Goal: Answer question/provide support

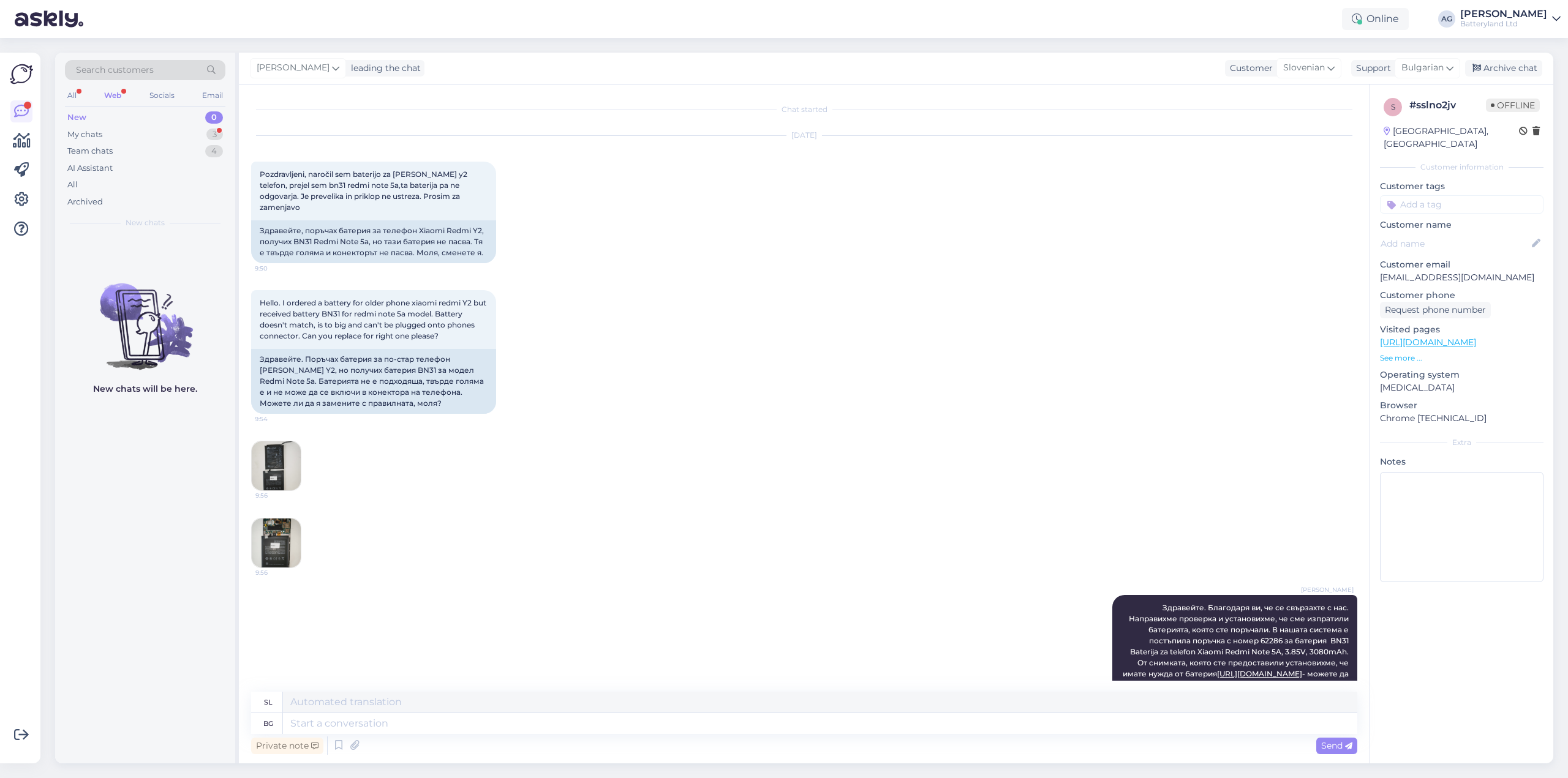
scroll to position [279, 0]
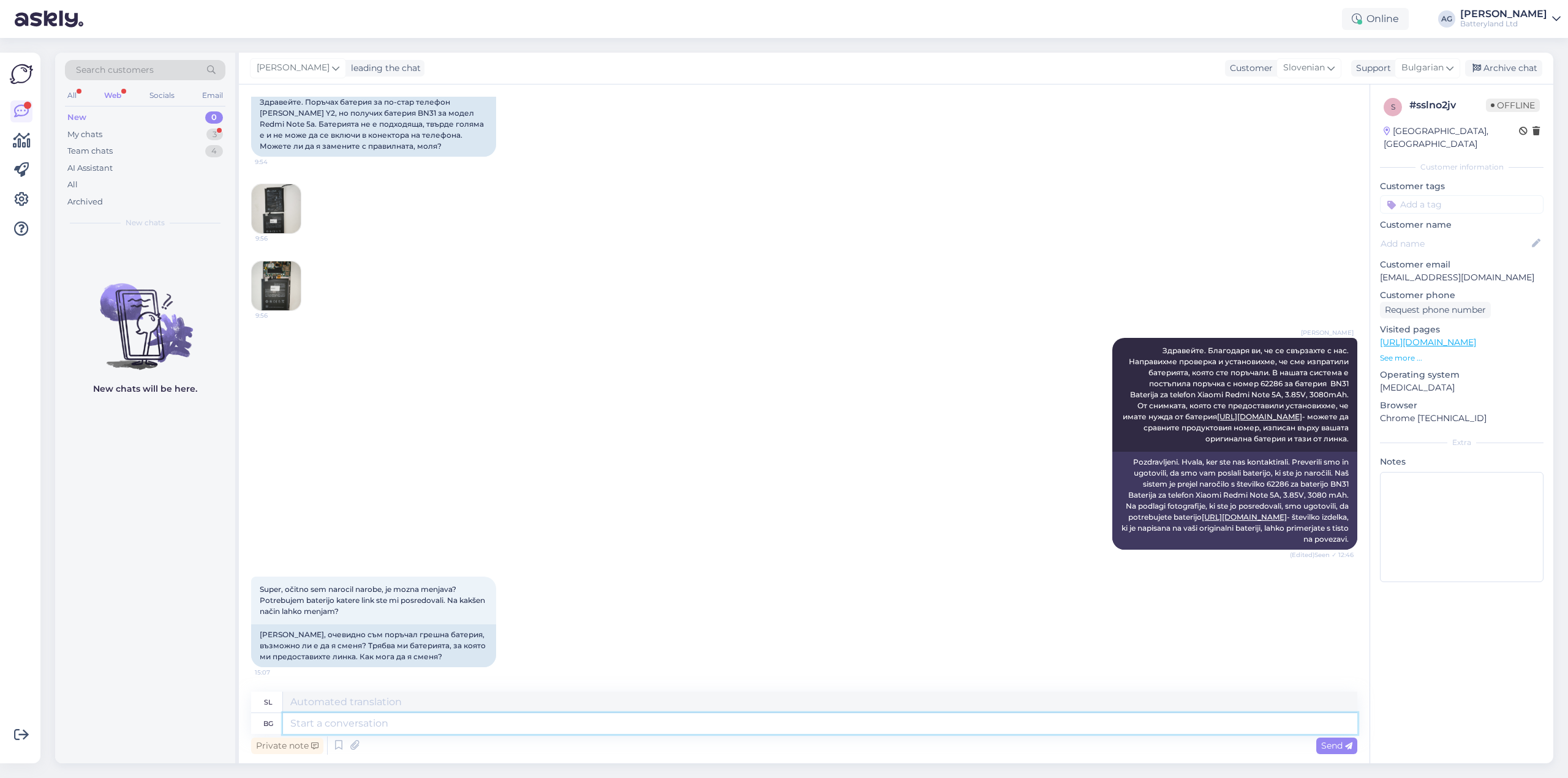
click at [491, 725] on textarea at bounding box center [820, 724] width 1075 height 21
type textarea "Д"
click at [521, 721] on textarea at bounding box center [820, 724] width 1075 height 21
click at [1388, 352] on p "See more ..." at bounding box center [1462, 357] width 163 height 11
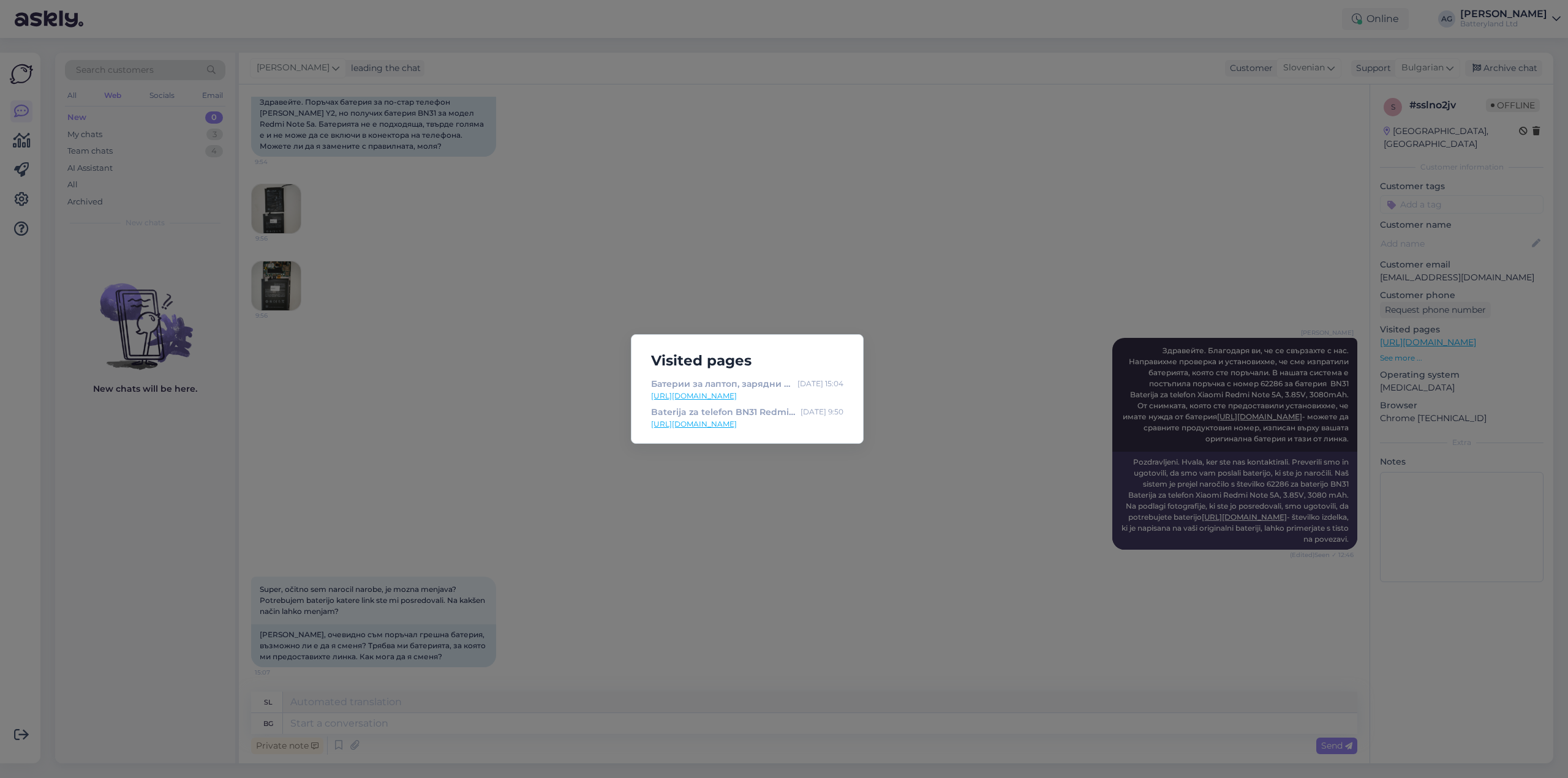
click at [775, 245] on div "Visited pages Батерии за лаптоп, зарядни за телефон и др. | Batteryland [DATE] …" at bounding box center [784, 389] width 1568 height 778
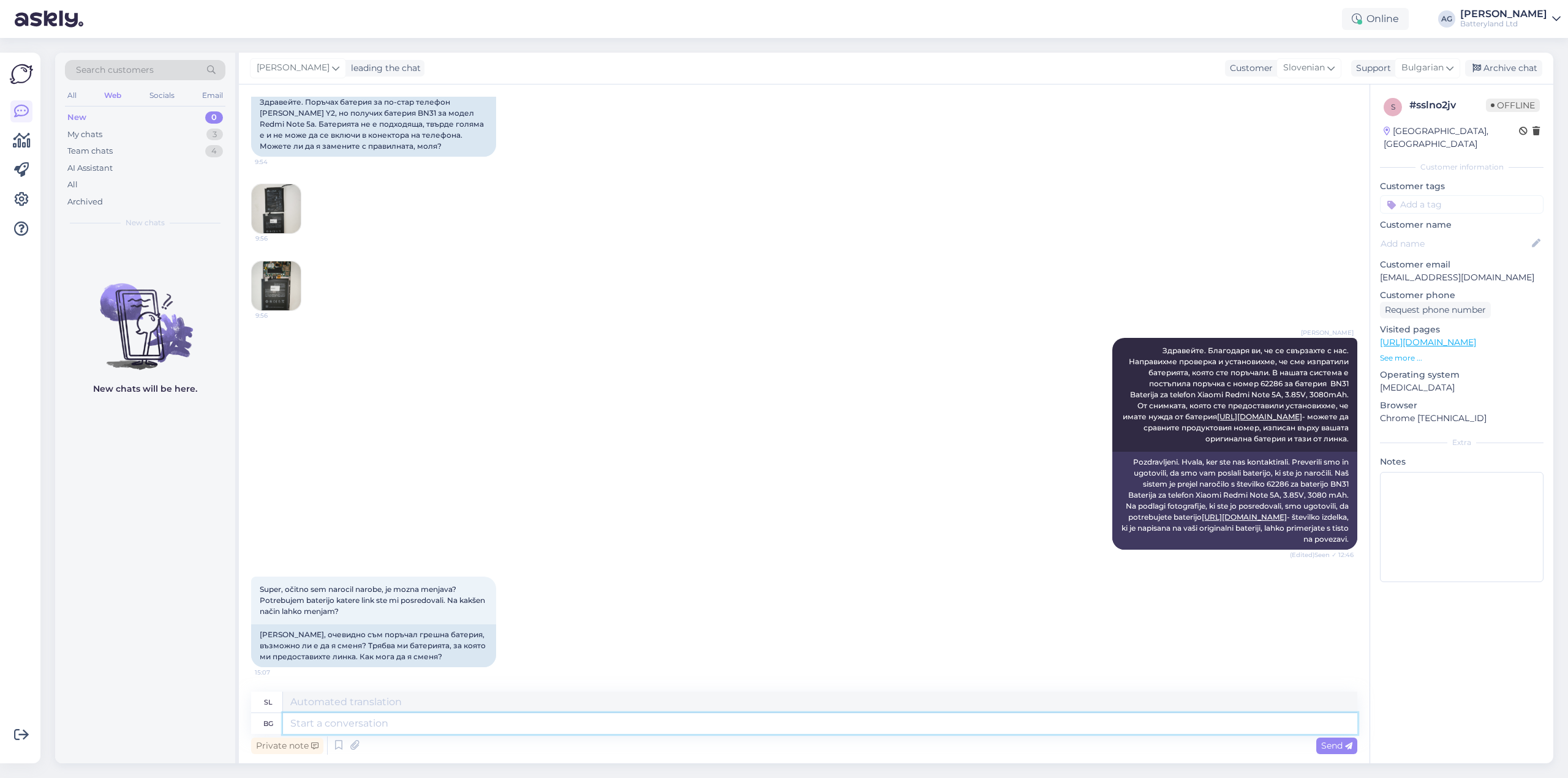
click at [525, 727] on textarea at bounding box center [820, 724] width 1075 height 21
click at [452, 730] on textarea at bounding box center [820, 724] width 1075 height 21
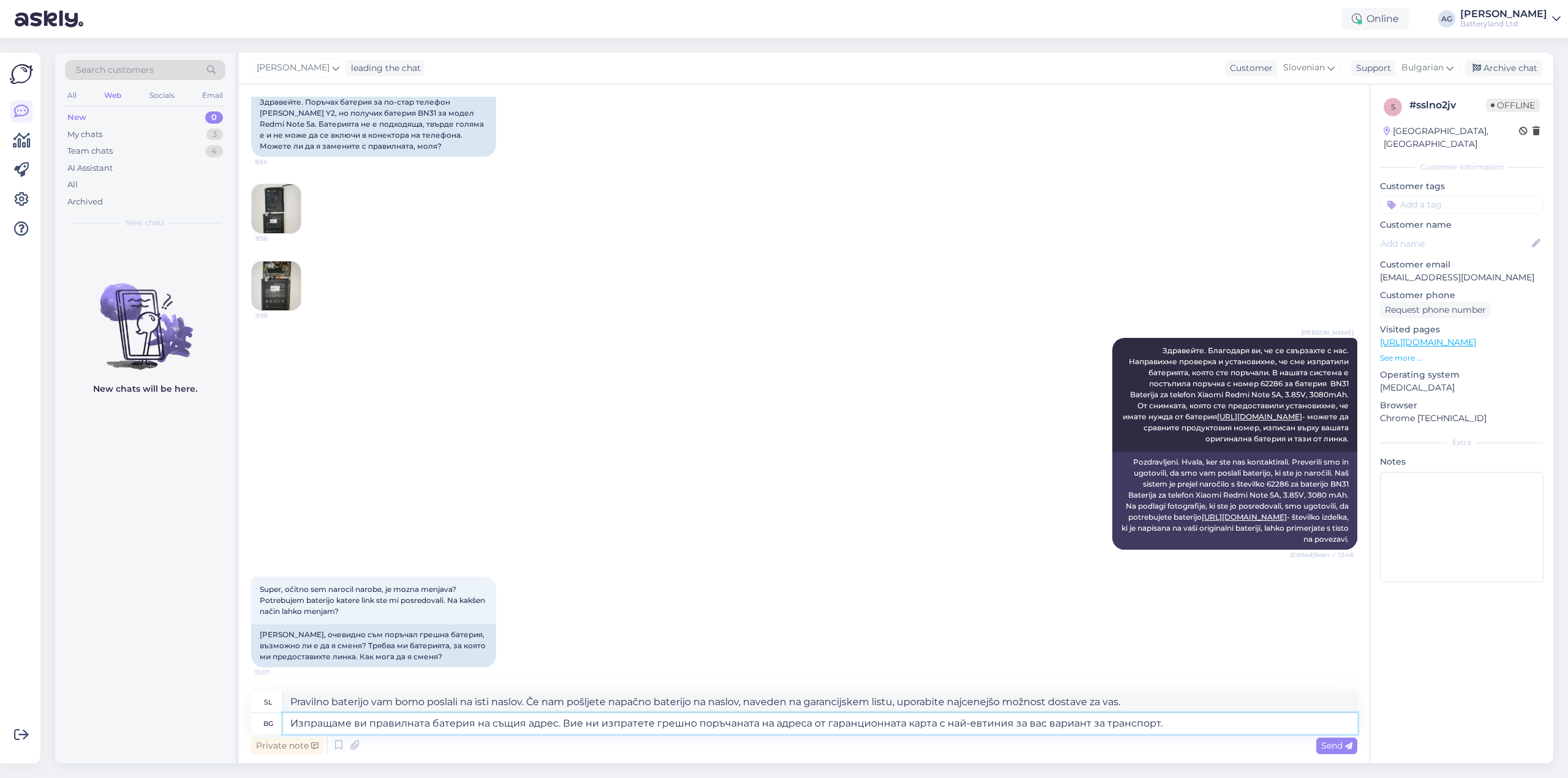
type textarea "Изпращаме ви правилната батерия на същия адрес. Вие ни изпратете грешно поръчан…"
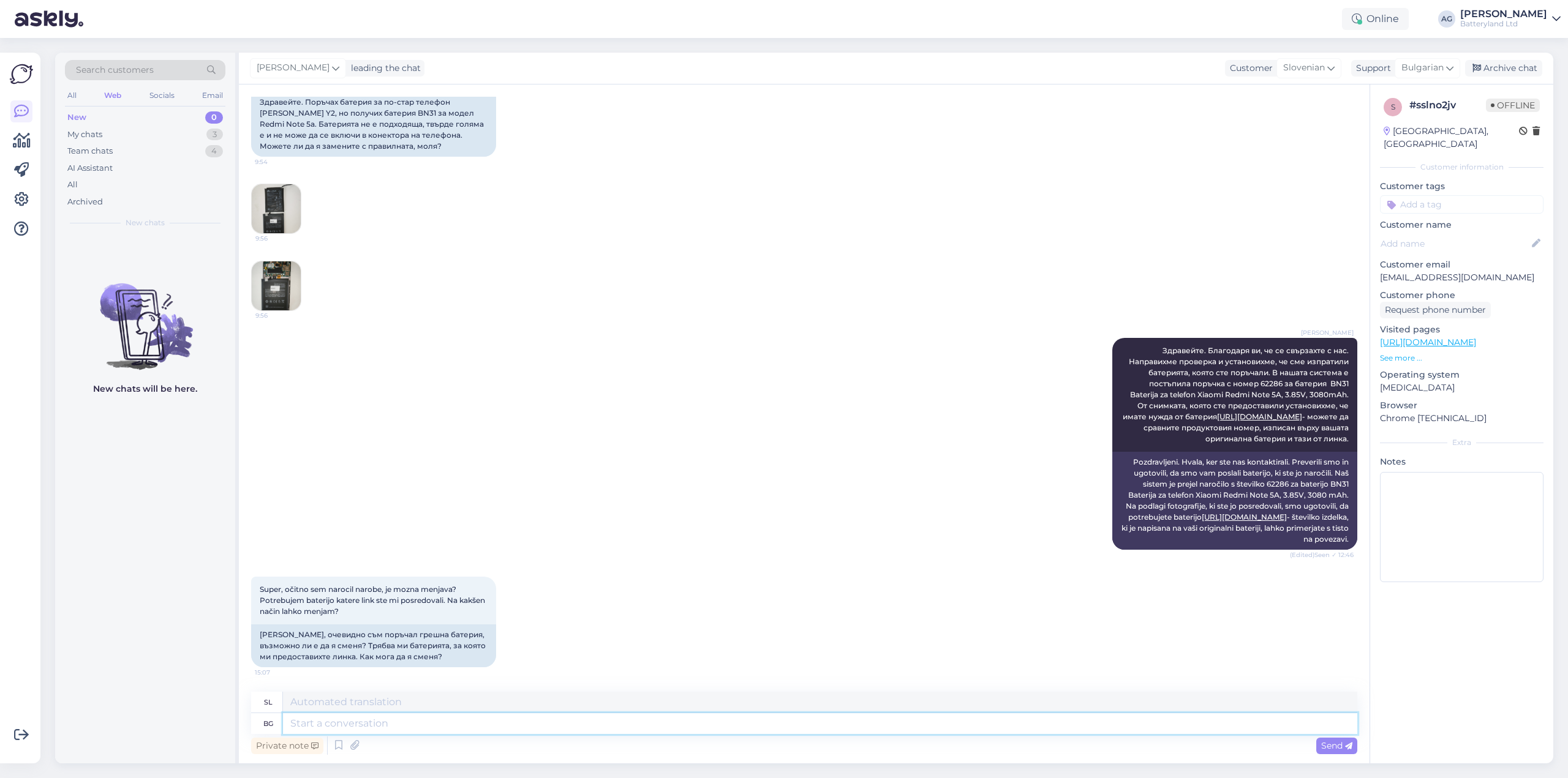
click at [427, 723] on textarea at bounding box center [820, 724] width 1075 height 21
type textarea "Д"
type textarea "[PERSON_NAME]"
type textarea "Можем да ви изпратим правилната батерия, но ще трябва да платите 5 EUR за доста…"
click at [574, 720] on textarea at bounding box center [820, 724] width 1075 height 21
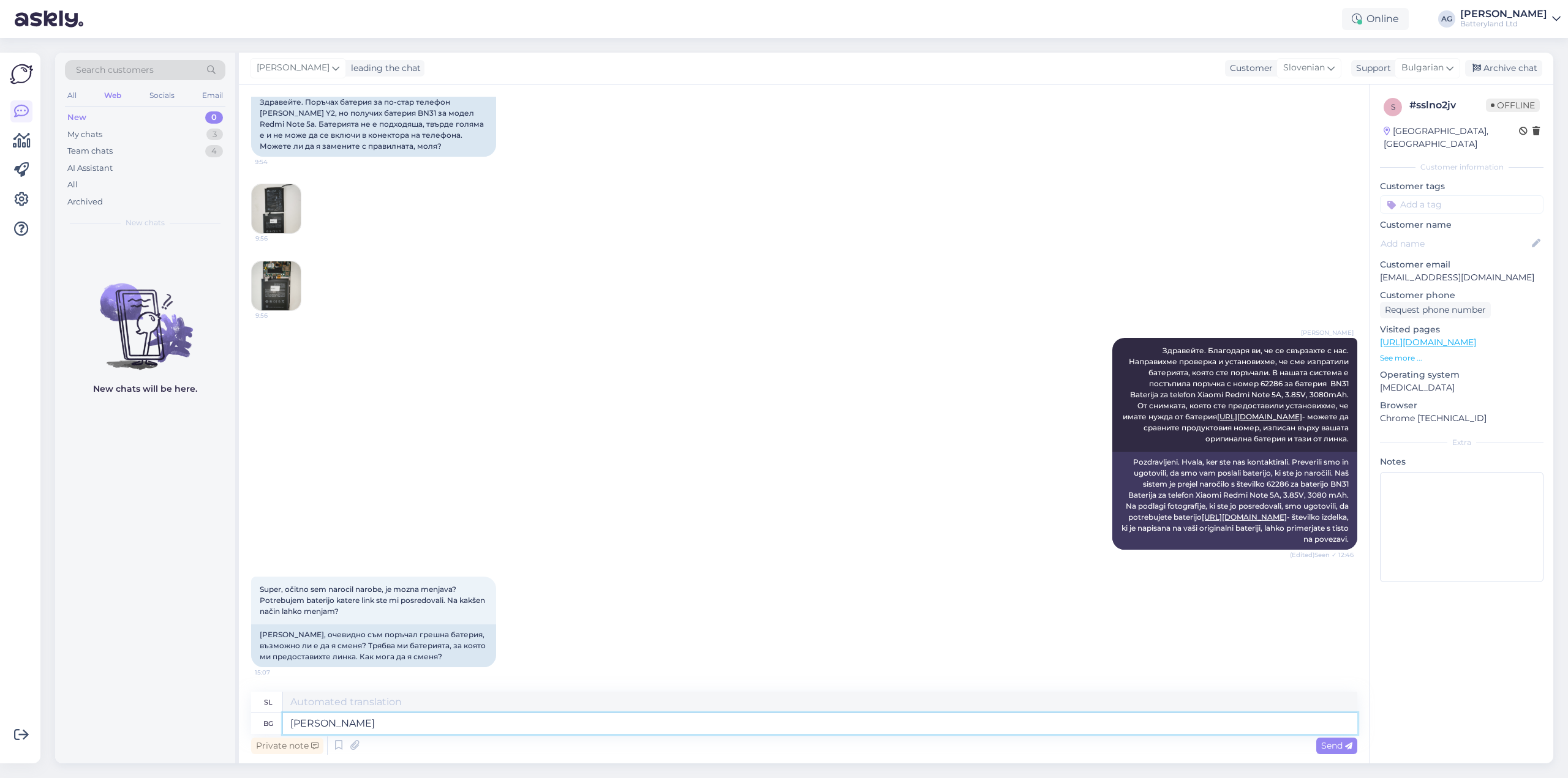
type textarea "I"
paste textarea "[URL][DOMAIN_NAME]"
type textarea "Изпращаме ви правилната батерия на същия адрес. Можете да проследите доставката…"
click at [1334, 748] on span "Send" at bounding box center [1337, 745] width 31 height 11
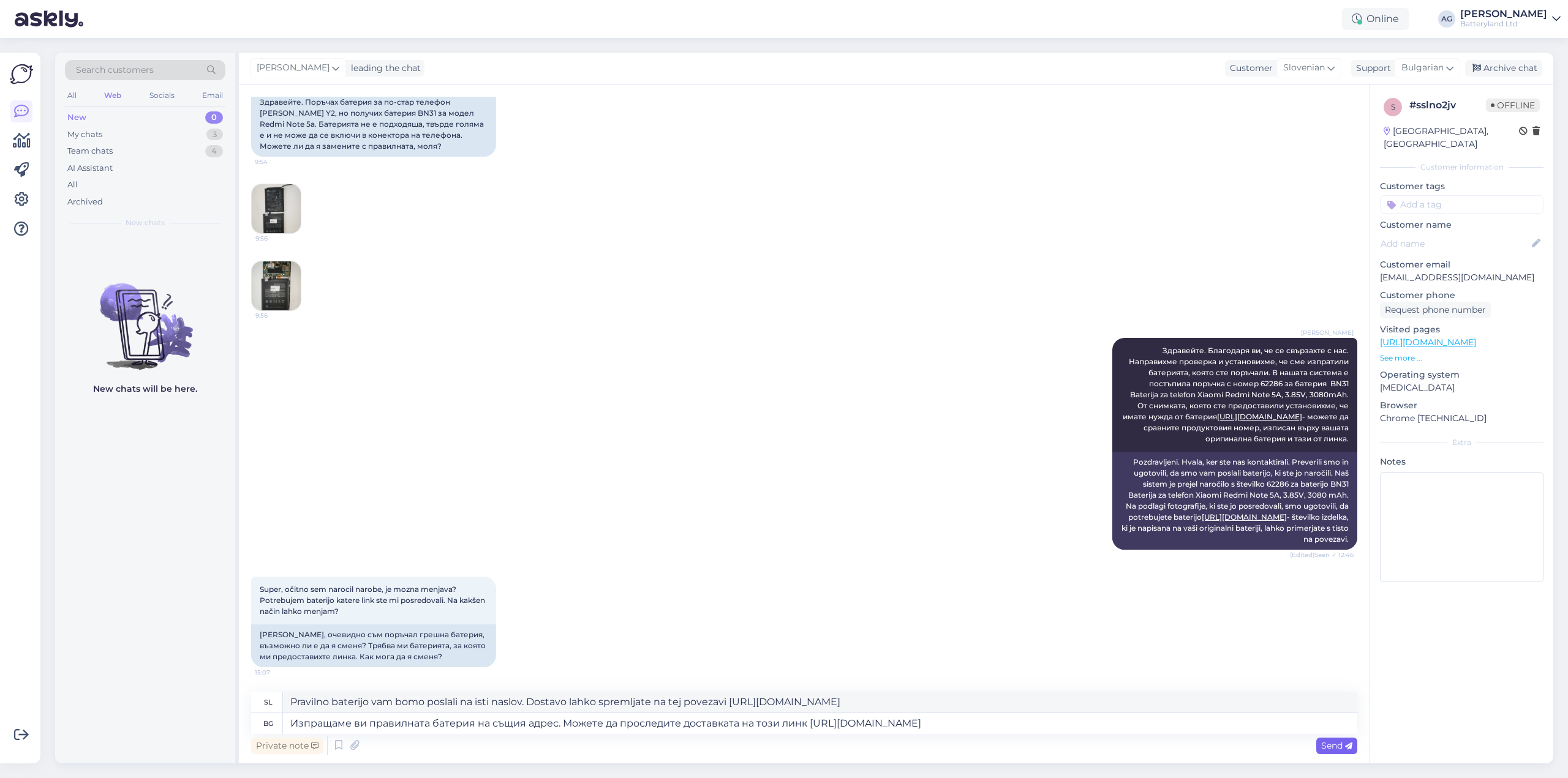
click at [1334, 748] on span "Send" at bounding box center [1337, 745] width 31 height 11
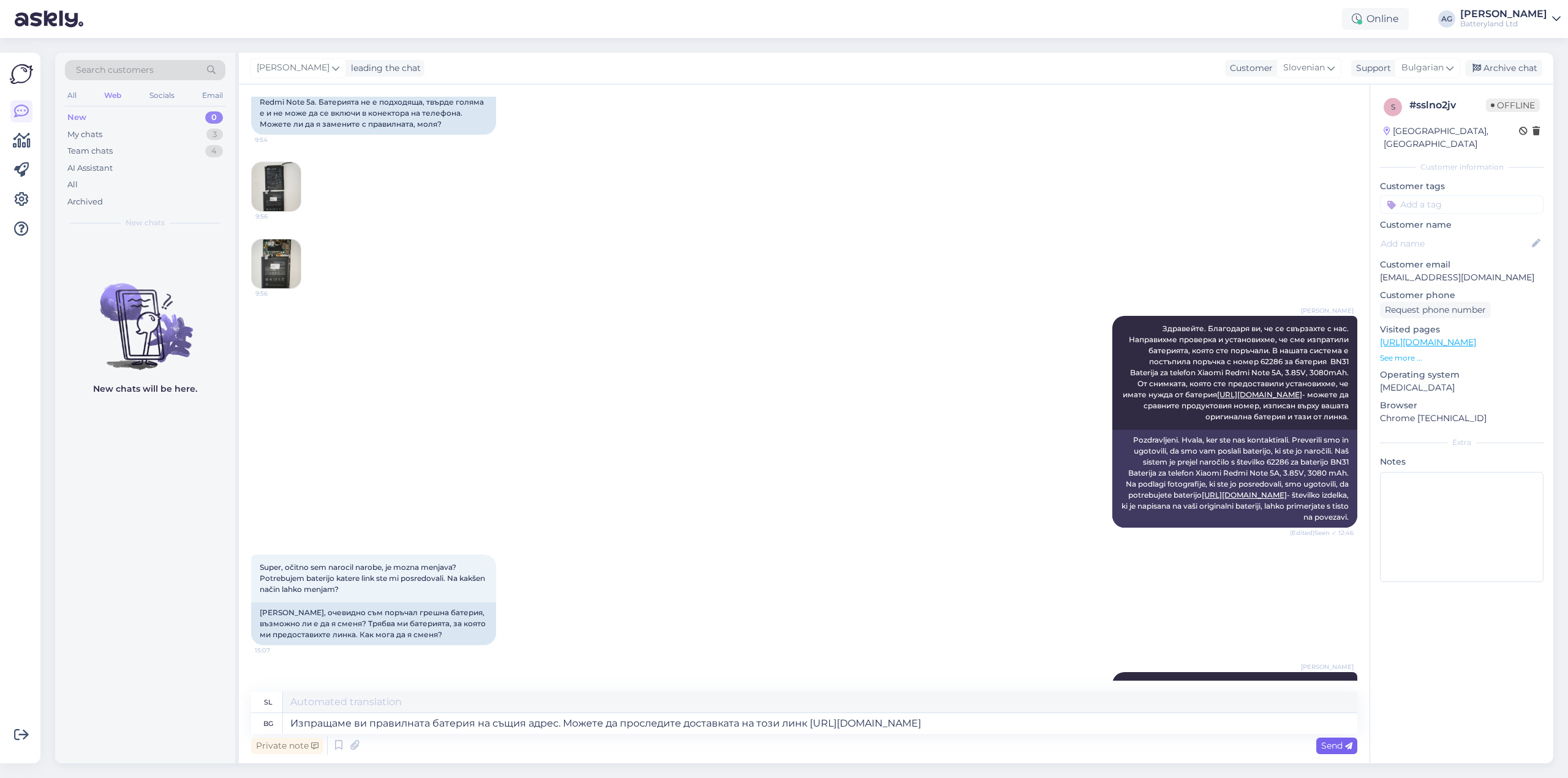
scroll to position [419, 0]
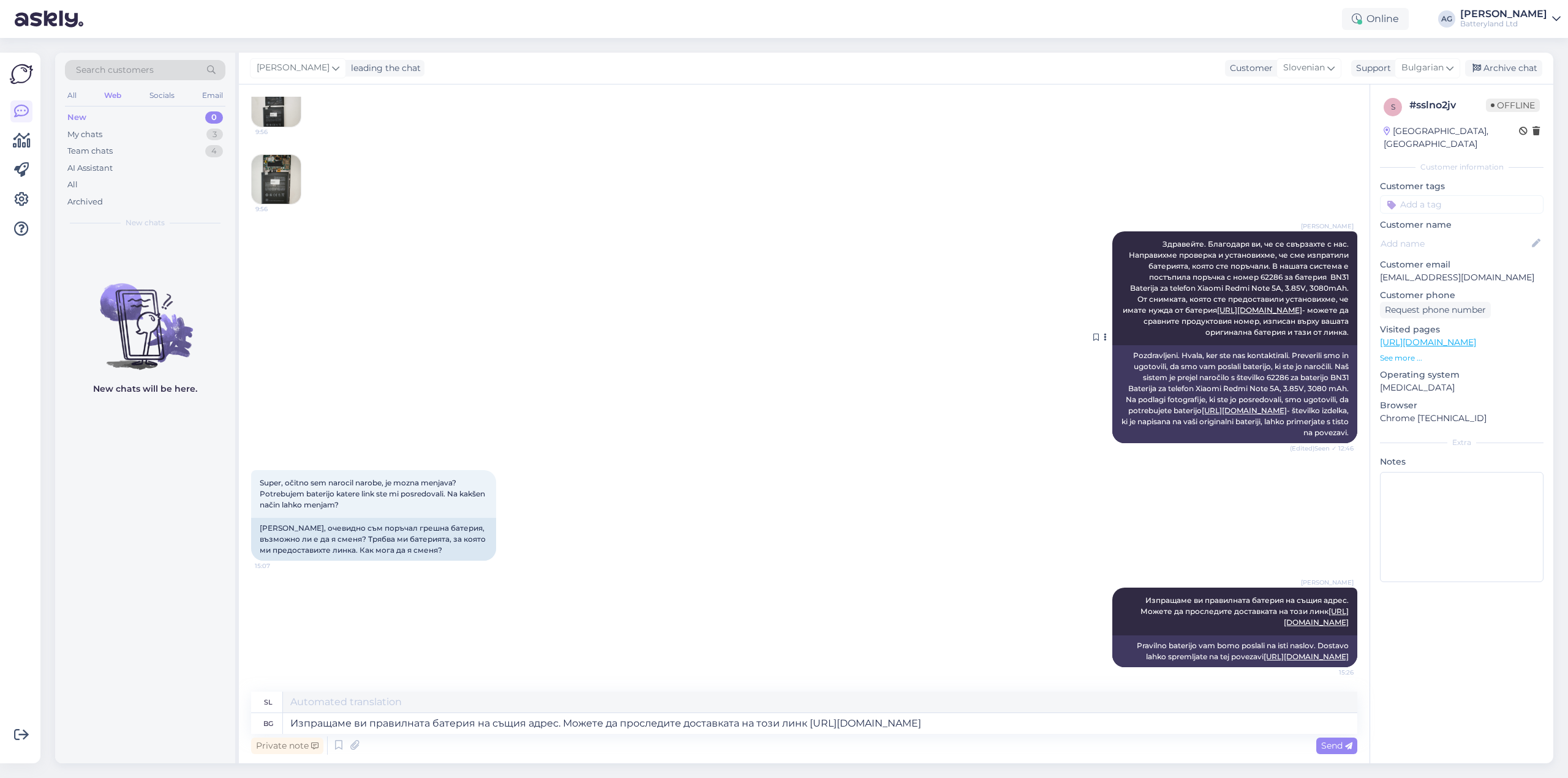
click at [1235, 406] on link "[URL][DOMAIN_NAME]" at bounding box center [1245, 411] width 85 height 10
